Goal: Information Seeking & Learning: Learn about a topic

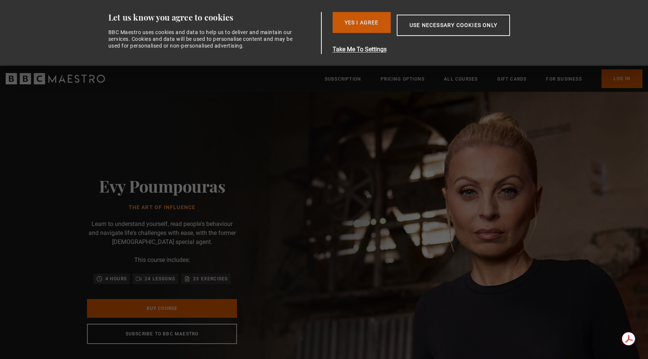
click at [370, 20] on button "Yes I Agree" at bounding box center [362, 22] width 58 height 21
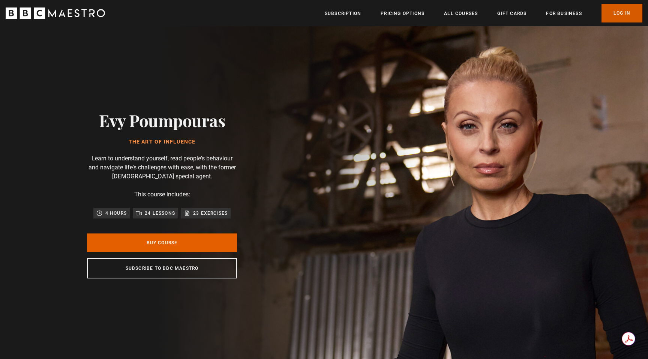
click at [616, 13] on link "Log In" at bounding box center [622, 13] width 41 height 19
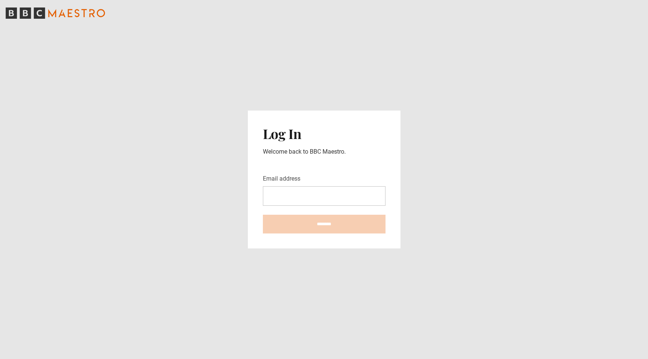
click at [297, 189] on input "Email address" at bounding box center [324, 196] width 123 height 20
type input "**********"
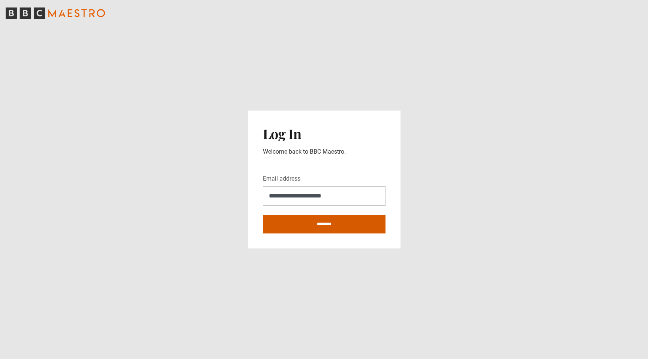
click at [309, 228] on input "********" at bounding box center [324, 224] width 123 height 19
type input "**********"
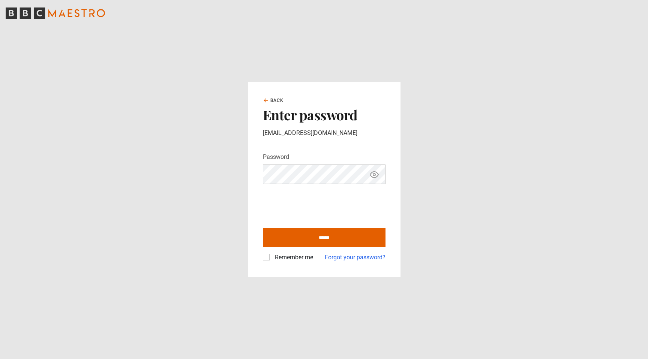
click at [272, 257] on label "Remember me" at bounding box center [292, 257] width 41 height 9
click at [303, 236] on input "******" at bounding box center [324, 237] width 123 height 19
type input "**********"
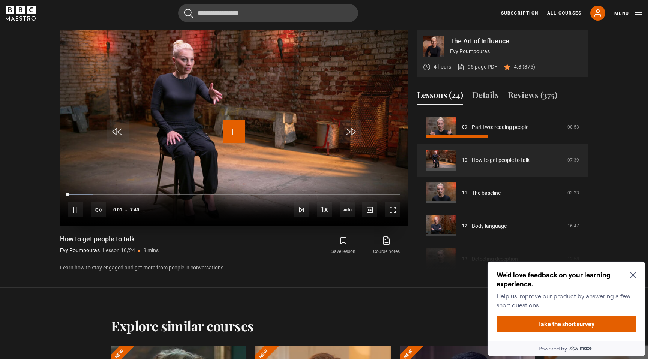
click at [238, 131] on span "Video Player" at bounding box center [234, 131] width 23 height 23
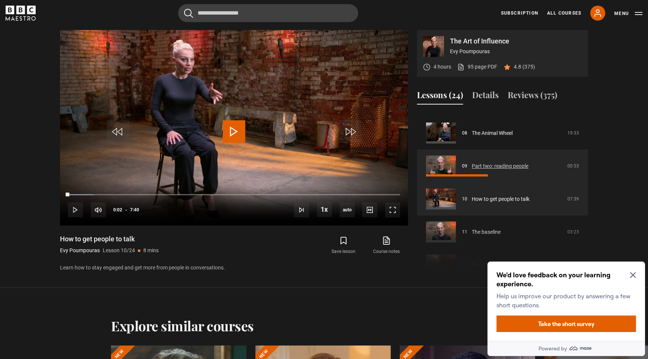
scroll to position [247, 0]
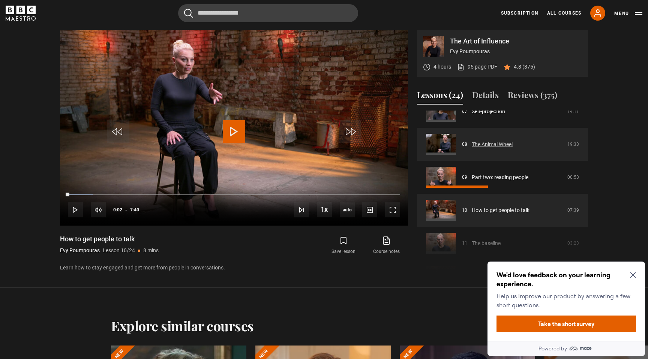
click at [496, 145] on link "The Animal Wheel" at bounding box center [492, 145] width 41 height 8
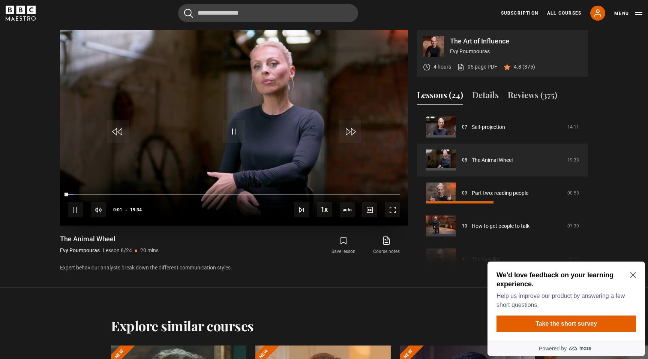
click at [161, 192] on div "10s Skip Back 10 seconds Pause 10s Skip Forward 10 seconds Loaded : 1.71% 00:01…" at bounding box center [234, 205] width 348 height 42
click at [165, 197] on div "10s Skip Back 10 seconds Pause 10s Skip Forward 10 seconds Loaded : 2.13% 05:33…" at bounding box center [234, 205] width 348 height 42
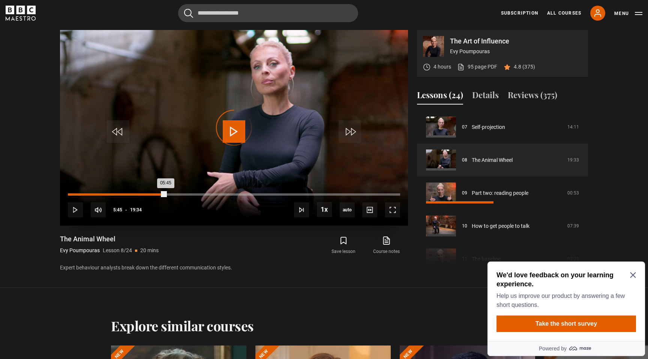
click at [165, 194] on div "Loaded : 2.98% 05:45 05:45" at bounding box center [234, 195] width 332 height 2
click at [215, 194] on div "08:38" at bounding box center [215, 195] width 1 height 2
click at [279, 195] on div "12:24" at bounding box center [279, 195] width 1 height 2
click at [327, 195] on div "Loaded : 63.95% 15:15 15:15" at bounding box center [234, 195] width 332 height 2
click at [71, 195] on div "Loaded : 78.44% 00:13 15:16" at bounding box center [234, 195] width 332 height 2
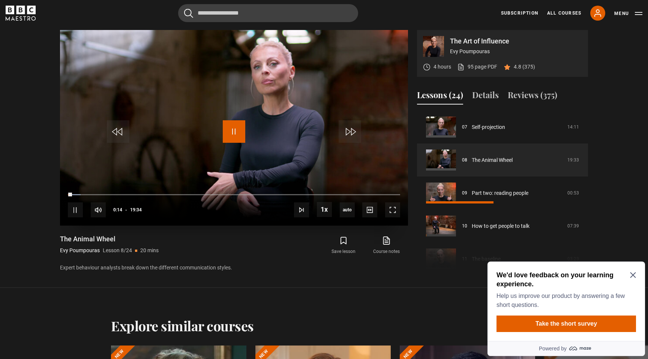
click at [236, 129] on span "Video Player" at bounding box center [234, 131] width 23 height 23
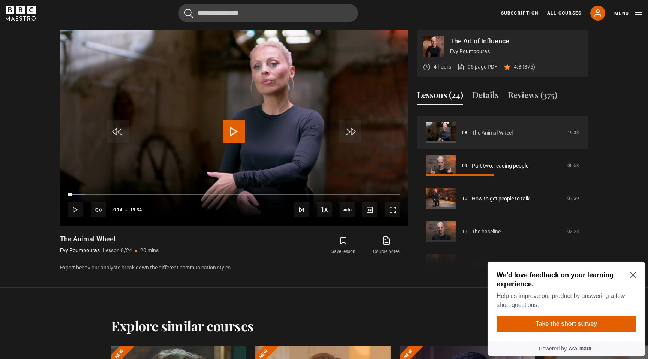
scroll to position [260, 0]
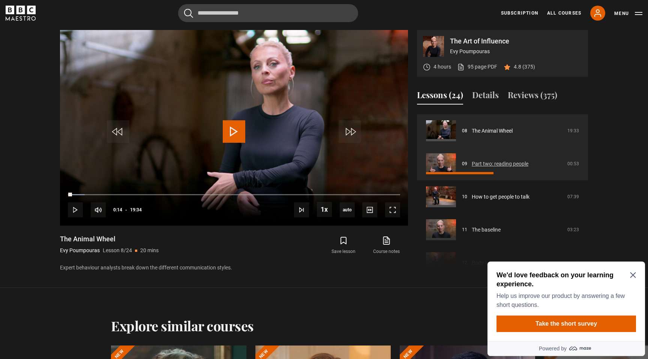
click at [523, 161] on link "Part two: reading people" at bounding box center [500, 164] width 57 height 8
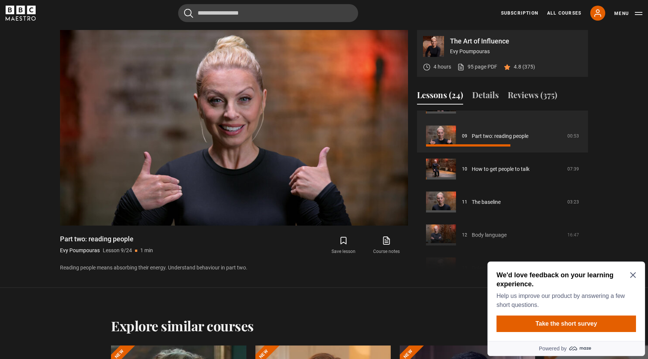
scroll to position [277, 0]
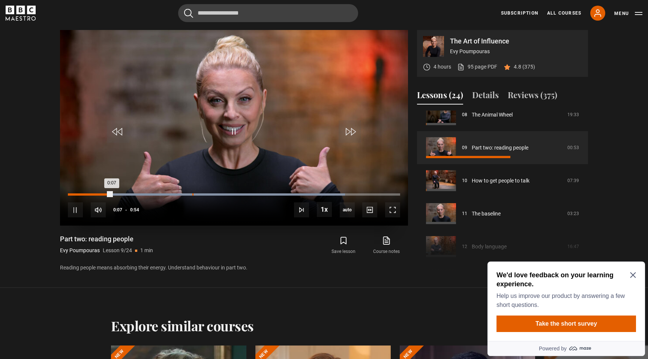
click at [192, 195] on div "Loaded : 83.42% 0:20 0:07" at bounding box center [234, 195] width 332 height 2
click at [233, 193] on div "10s Skip Back 10 seconds Pause 10s Skip Forward 10 seconds Loaded : 100.00% 0:2…" at bounding box center [234, 205] width 348 height 42
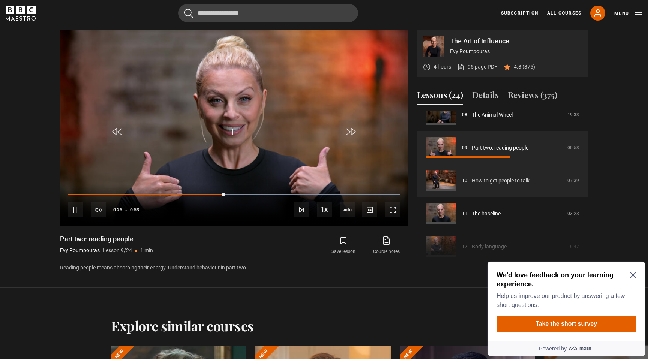
click at [486, 182] on link "How to get people to talk" at bounding box center [501, 181] width 58 height 8
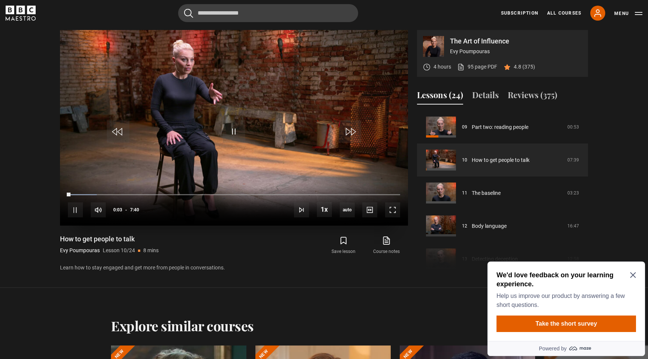
click at [243, 192] on div "10s Skip Back 10 seconds Pause 10s Skip Forward 10 seconds Loaded : 8.70% 0:03 …" at bounding box center [234, 205] width 348 height 42
click at [248, 195] on div "4:08" at bounding box center [248, 195] width 1 height 2
click at [632, 275] on icon "Close Maze Prompt" at bounding box center [633, 276] width 6 height 6
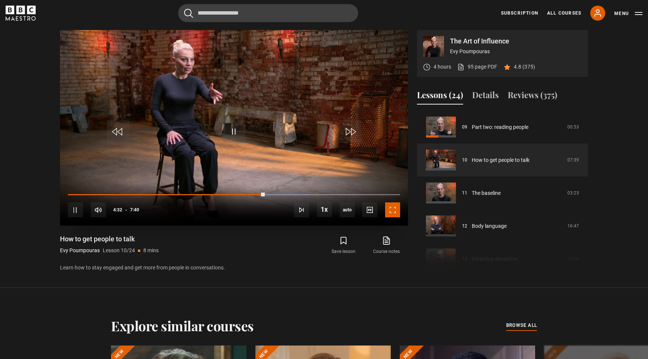
click at [392, 211] on span "Video Player" at bounding box center [392, 210] width 15 height 15
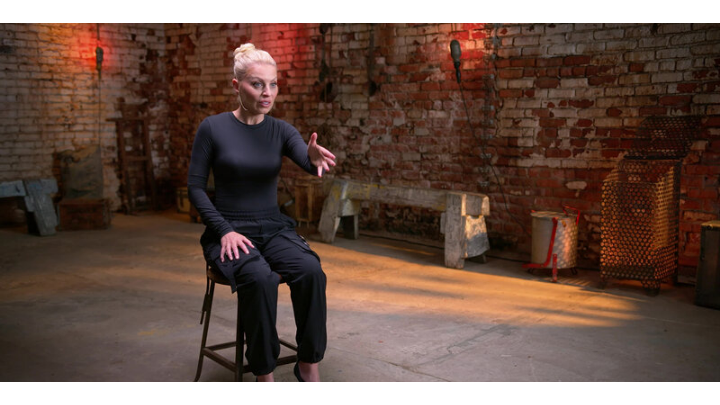
scroll to position [281, 0]
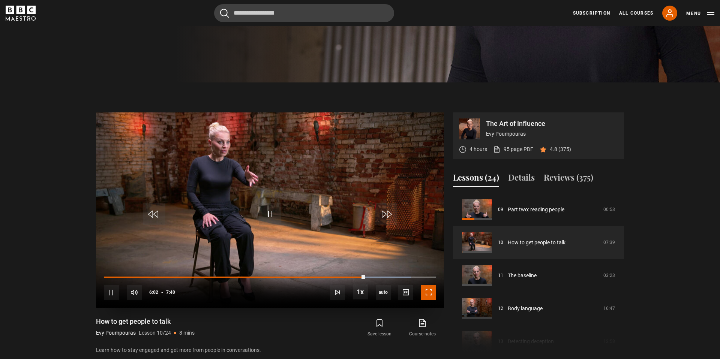
click at [428, 295] on span "Video Player" at bounding box center [428, 292] width 15 height 15
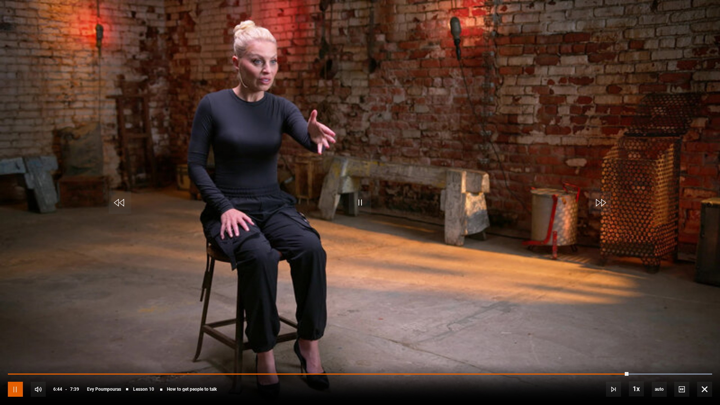
click at [14, 359] on span "Video Player" at bounding box center [15, 389] width 15 height 15
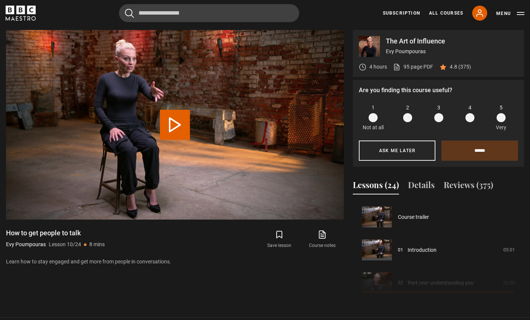
scroll to position [297, 0]
